Goal: Transaction & Acquisition: Purchase product/service

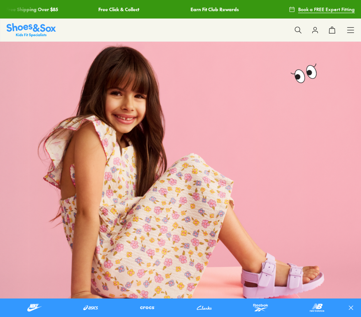
click at [188, 3] on div "Earn Fit Club Rewards" at bounding box center [231, 9] width 86 height 19
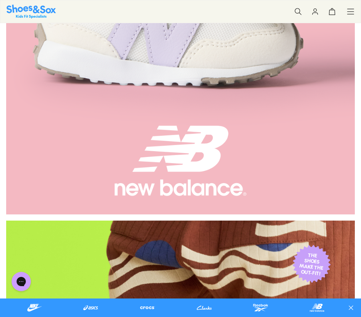
scroll to position [1197, 0]
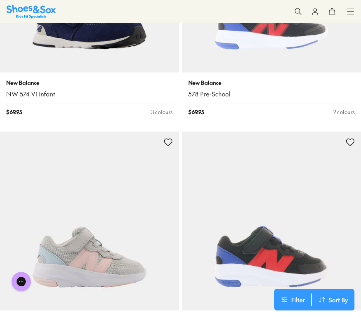
scroll to position [965, 0]
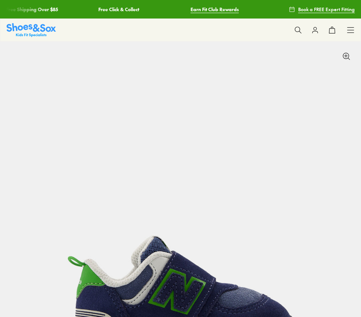
select select "*"
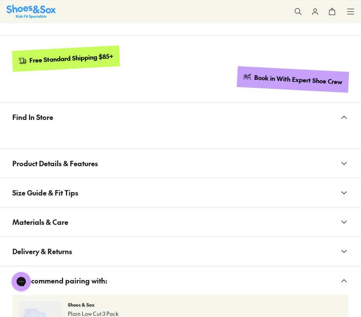
scroll to position [772, 0]
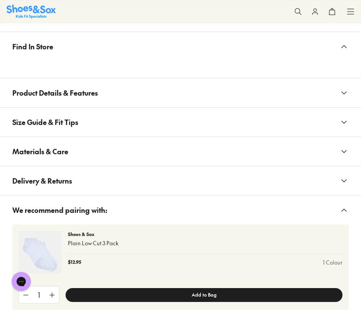
click at [135, 95] on button "Product Details & Features" at bounding box center [180, 92] width 361 height 29
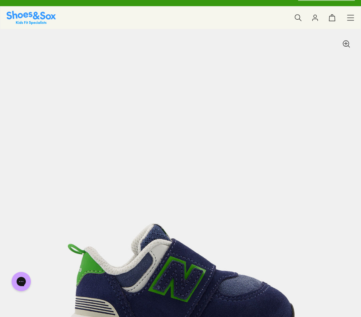
scroll to position [0, 0]
